Goal: Information Seeking & Learning: Check status

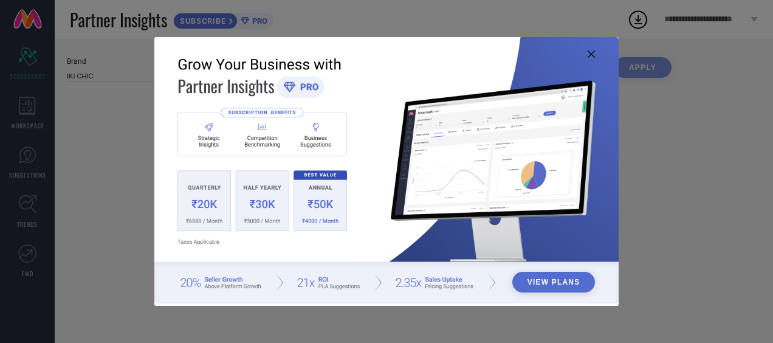
type input "All"
click at [591, 52] on icon at bounding box center [590, 53] width 7 height 7
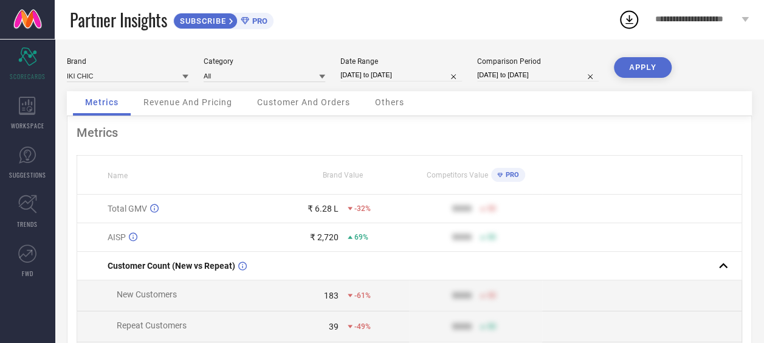
select select "6"
select select "2025"
select select "7"
select select "2025"
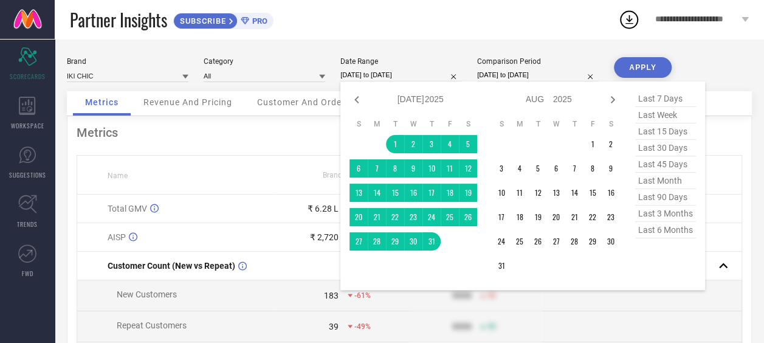
click at [410, 74] on input "[DATE] to [DATE]" at bounding box center [400, 75] width 121 height 13
click at [605, 99] on icon at bounding box center [612, 99] width 15 height 15
select select "7"
select select "2025"
select select "8"
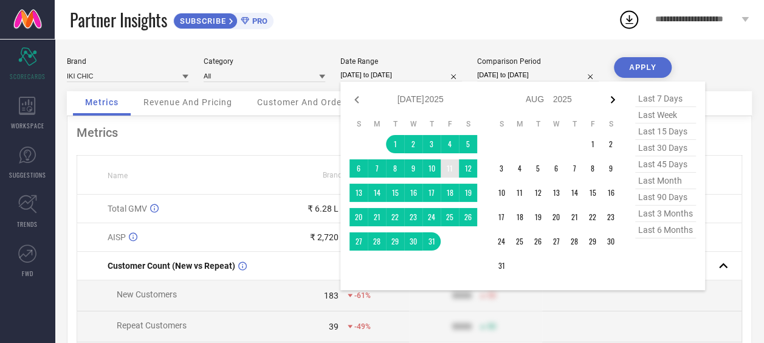
select select "2025"
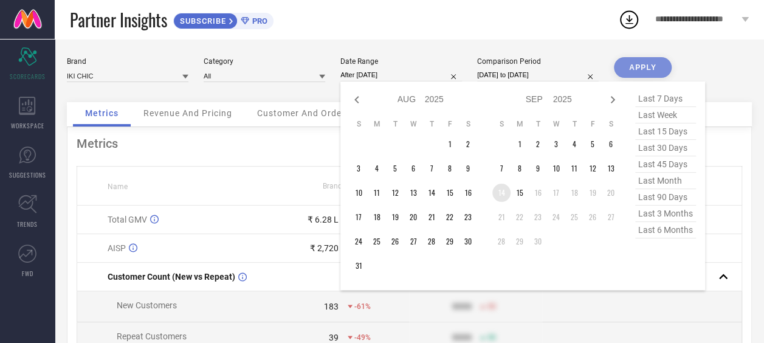
click at [507, 193] on td "14" at bounding box center [501, 192] width 18 height 18
type input "[DATE] to [DATE]"
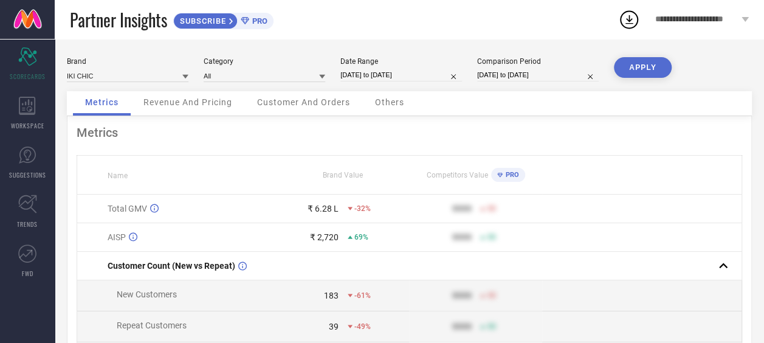
click at [626, 63] on button "APPLY" at bounding box center [642, 67] width 58 height 21
click at [207, 98] on span "Revenue And Pricing" at bounding box center [187, 102] width 89 height 10
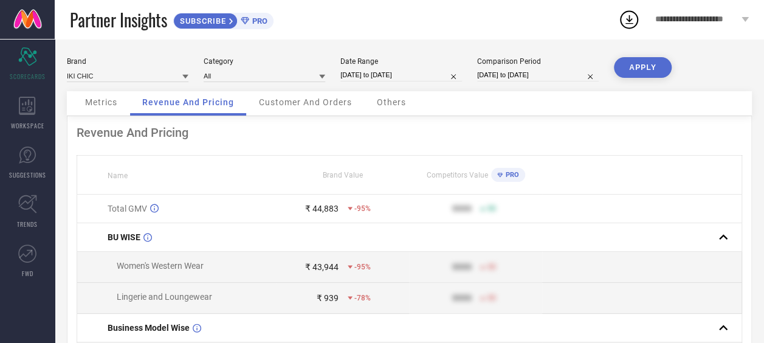
select select "8"
select select "2025"
select select "9"
select select "2025"
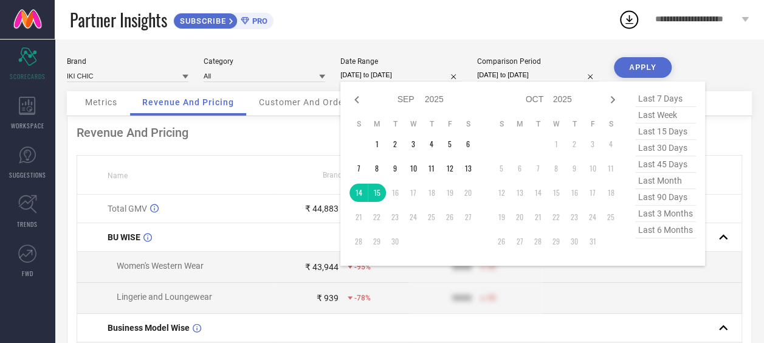
click at [415, 75] on input "[DATE] to [DATE]" at bounding box center [400, 75] width 121 height 13
select select "7"
select select "2024"
select select "8"
select select "2024"
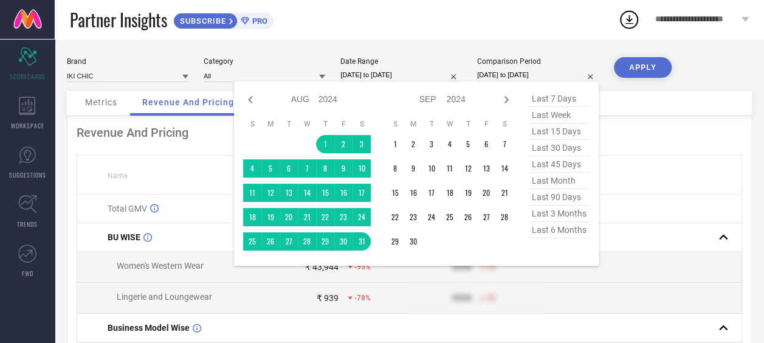
click at [500, 74] on input "[DATE] to [DATE]" at bounding box center [537, 75] width 121 height 13
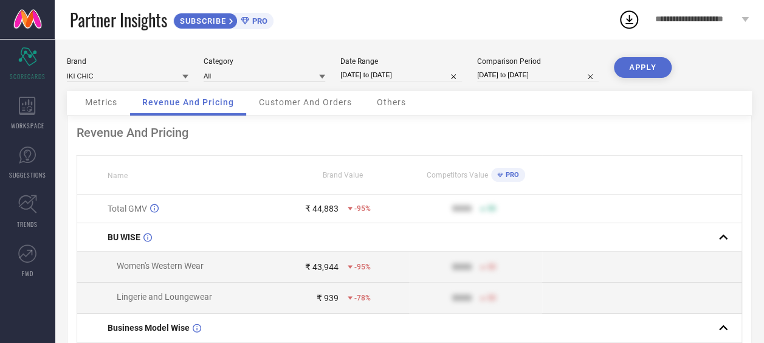
click at [624, 107] on div "Metrics Revenue And Pricing Customer And Orders Others" at bounding box center [409, 103] width 685 height 25
click at [284, 77] on input at bounding box center [263, 75] width 121 height 13
click at [143, 73] on input at bounding box center [127, 75] width 121 height 13
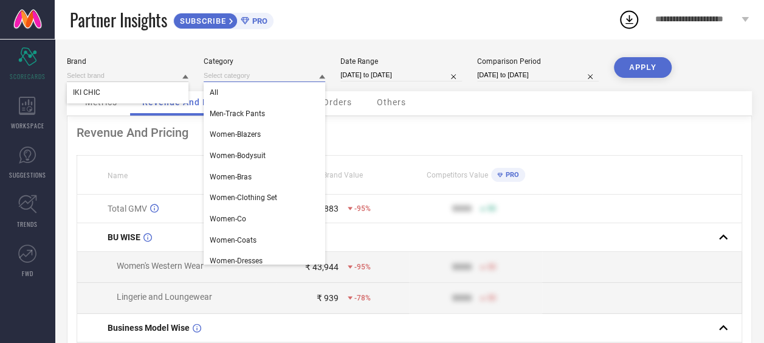
click at [213, 74] on input at bounding box center [263, 75] width 121 height 13
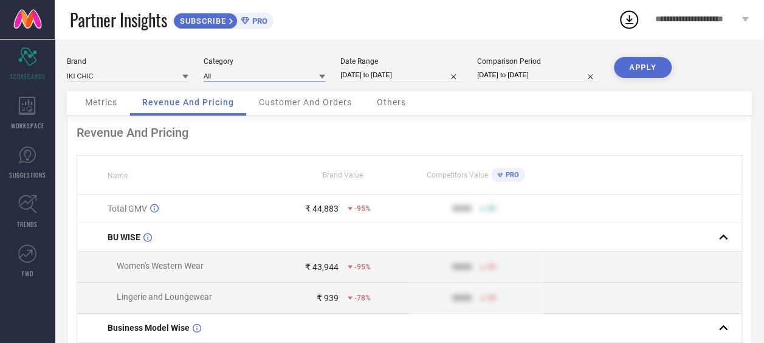
click at [213, 74] on input at bounding box center [263, 75] width 121 height 13
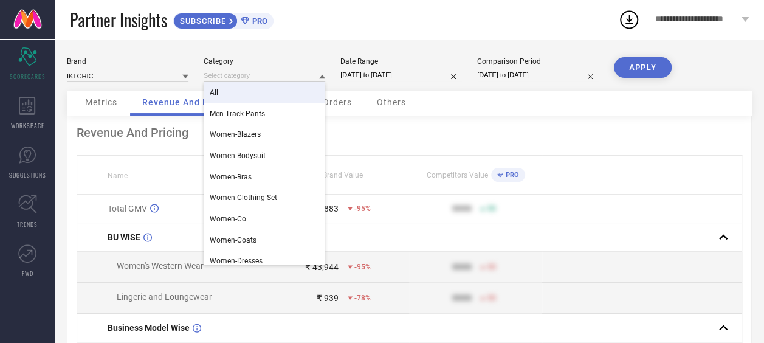
click at [261, 99] on div "All" at bounding box center [263, 92] width 121 height 21
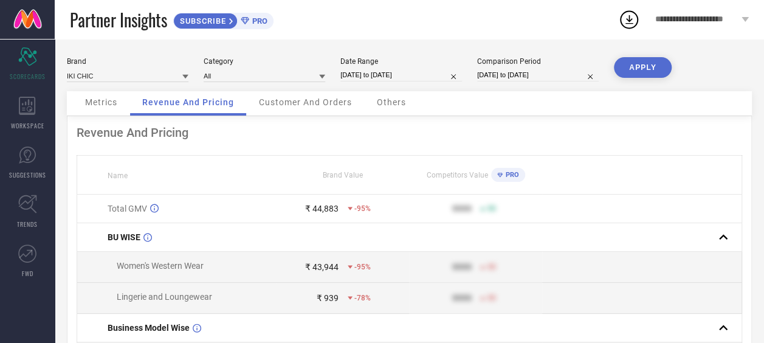
select select "7"
select select "2024"
select select "8"
select select "2024"
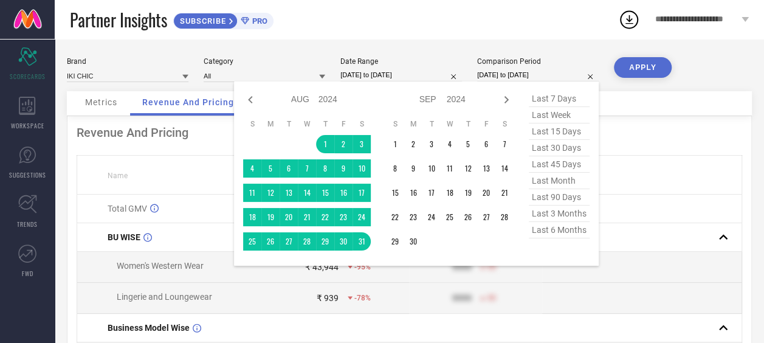
click at [485, 74] on input "[DATE] to [DATE]" at bounding box center [537, 75] width 121 height 13
select select "8"
select select "2025"
select select "9"
select select "2025"
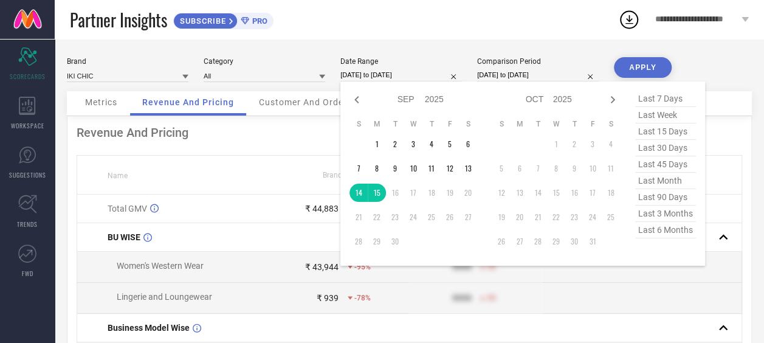
click at [420, 73] on input "[DATE] to [DATE]" at bounding box center [400, 75] width 121 height 13
click at [640, 97] on span "last 7 days" at bounding box center [665, 99] width 61 height 16
type input "[DATE] to [DATE]"
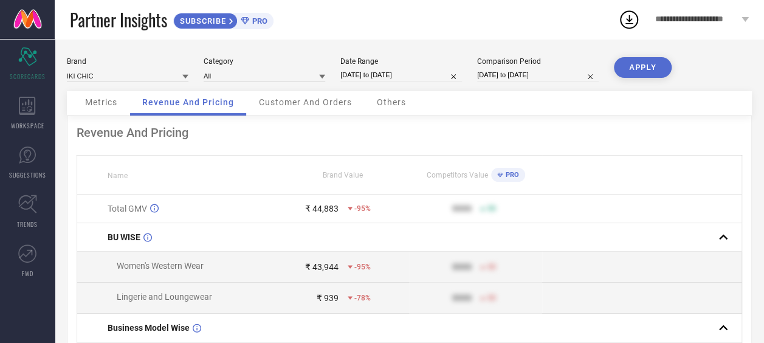
select select "7"
select select "2024"
select select "8"
select select "2024"
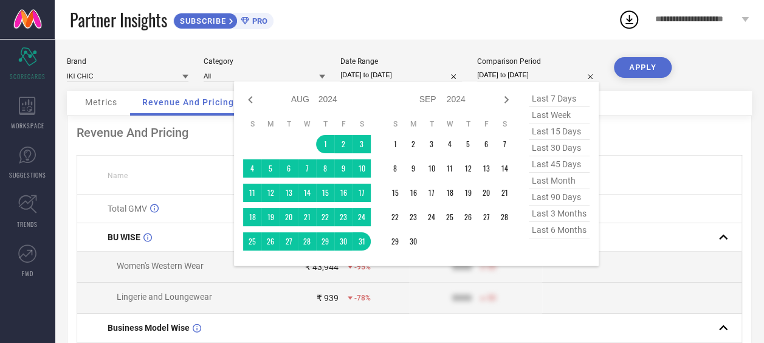
click at [549, 77] on input "[DATE] to [DATE]" at bounding box center [537, 75] width 121 height 13
click at [559, 97] on span "last 7 days" at bounding box center [558, 99] width 61 height 16
type input "[DATE] to [DATE]"
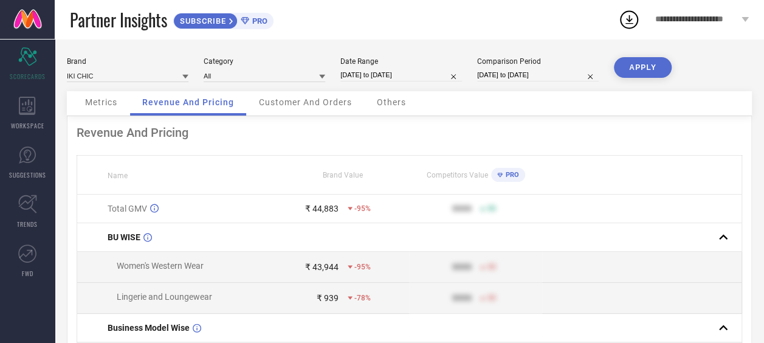
click at [630, 68] on button "APPLY" at bounding box center [642, 67] width 58 height 21
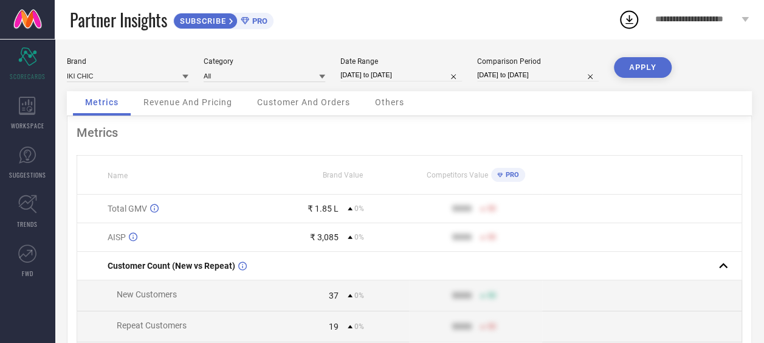
click at [516, 107] on div "Metrics Revenue And Pricing Customer And Orders Others" at bounding box center [409, 103] width 685 height 25
click at [554, 103] on div "Metrics Revenue And Pricing Customer And Orders Others" at bounding box center [409, 103] width 685 height 25
click at [202, 90] on div "Brand IKI CHIC Category All Date Range [DATE] to [DATE] Comparison Period [DATE…" at bounding box center [409, 74] width 685 height 34
click at [197, 100] on span "Revenue And Pricing" at bounding box center [187, 102] width 89 height 10
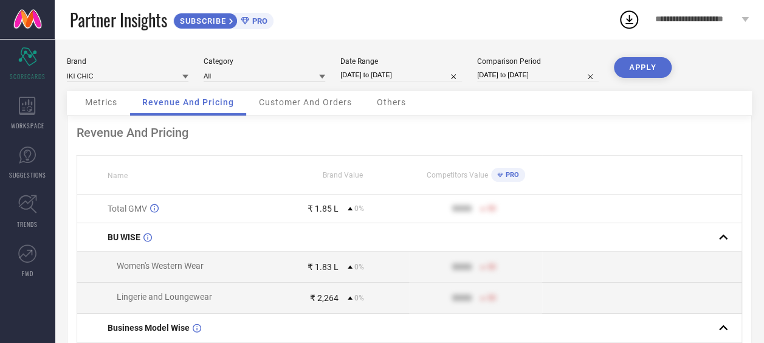
click at [292, 104] on span "Customer And Orders" at bounding box center [305, 102] width 93 height 10
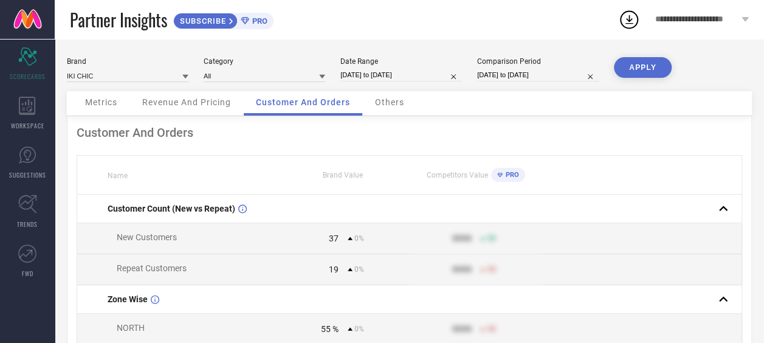
click at [389, 109] on div "Others" at bounding box center [389, 103] width 53 height 24
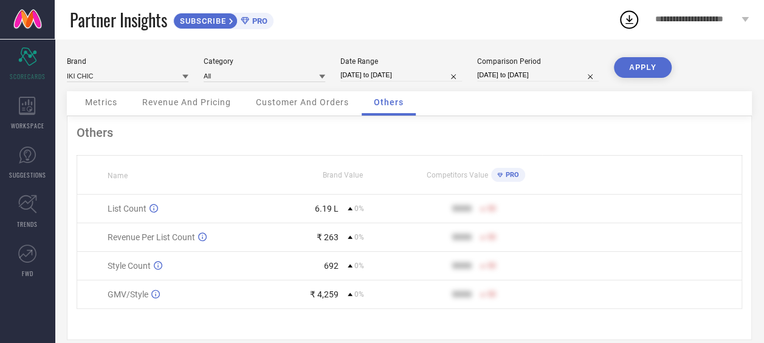
select select "8"
select select "2025"
select select "9"
select select "2025"
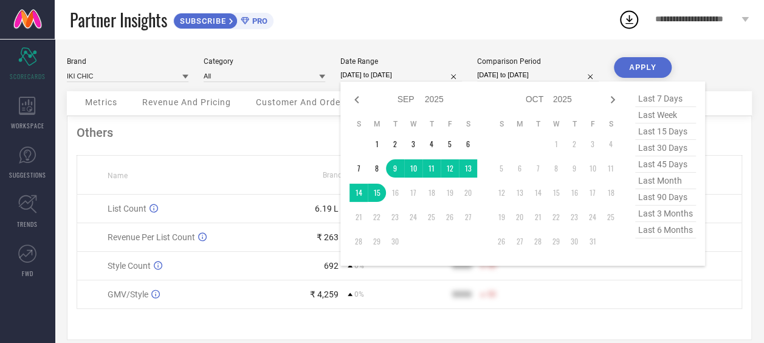
click at [408, 74] on input "[DATE] to [DATE]" at bounding box center [400, 75] width 121 height 13
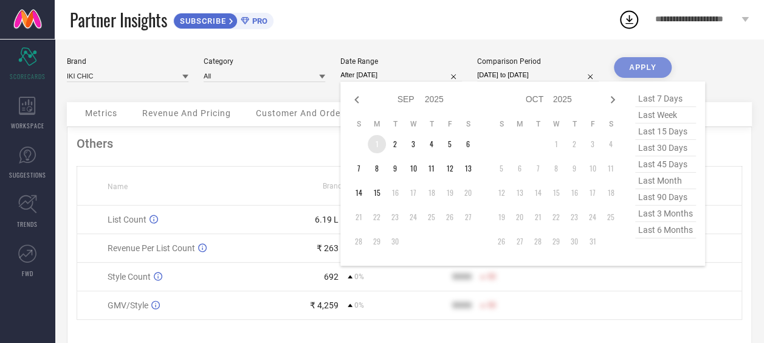
click at [380, 142] on td "1" at bounding box center [376, 144] width 18 height 18
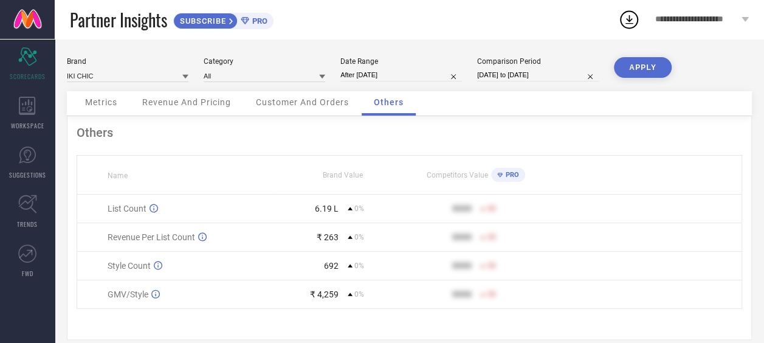
type input "[DATE] to [DATE]"
select select "8"
select select "2025"
select select "9"
select select "2025"
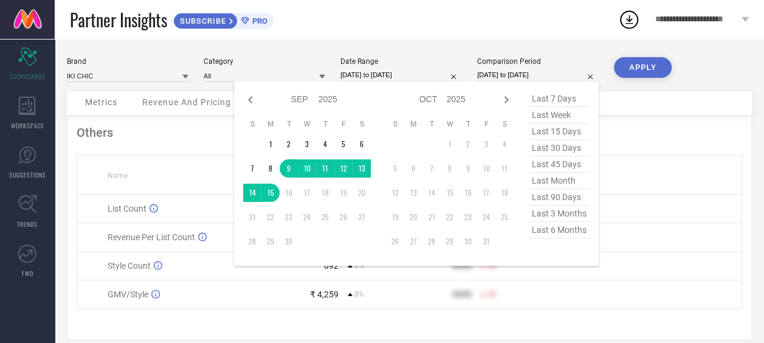
click at [530, 70] on input "[DATE] to [DATE]" at bounding box center [537, 75] width 121 height 13
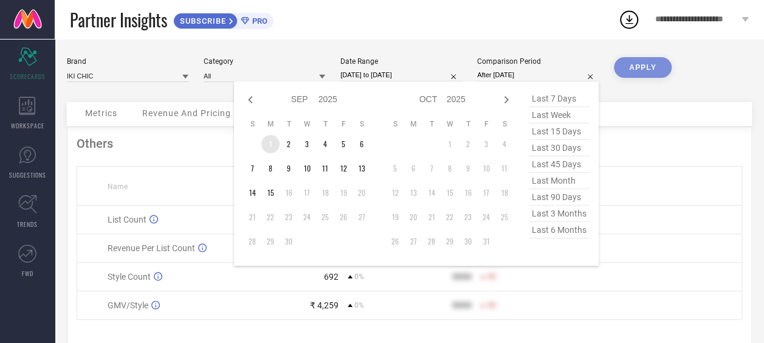
click at [267, 140] on td "1" at bounding box center [270, 144] width 18 height 18
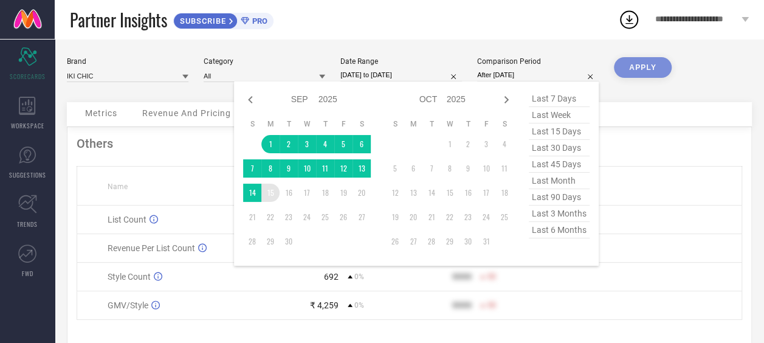
type input "[DATE] to [DATE]"
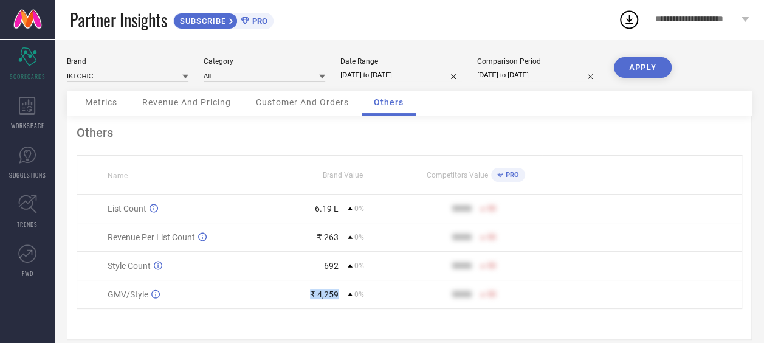
drag, startPoint x: 306, startPoint y: 295, endPoint x: 344, endPoint y: 299, distance: 37.9
click at [344, 299] on div "₹ 4,259 0%" at bounding box center [343, 294] width 132 height 10
drag, startPoint x: 344, startPoint y: 299, endPoint x: 388, endPoint y: 166, distance: 140.0
click at [388, 166] on th "Brand Value" at bounding box center [342, 175] width 133 height 39
drag, startPoint x: 315, startPoint y: 208, endPoint x: 344, endPoint y: 211, distance: 29.3
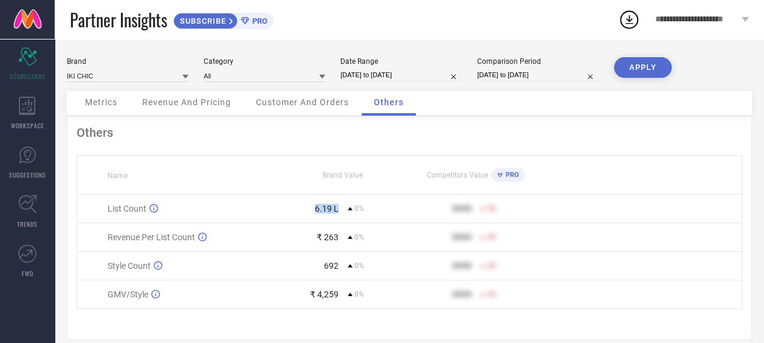
click at [344, 211] on div "6.19 L 0%" at bounding box center [343, 208] width 132 height 10
drag, startPoint x: 344, startPoint y: 211, endPoint x: 298, endPoint y: 138, distance: 86.8
click at [298, 138] on div "Others" at bounding box center [409, 132] width 665 height 15
click at [349, 295] on icon at bounding box center [349, 294] width 5 height 5
